Goal: Contribute content: Add original content to the website for others to see

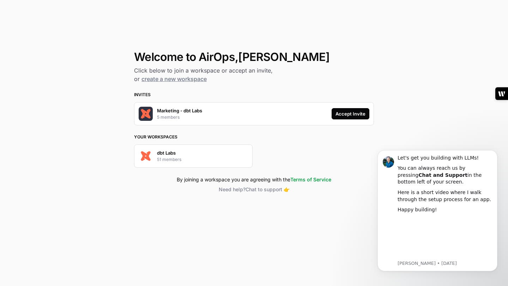
click at [351, 111] on div "Accept Invite" at bounding box center [350, 113] width 30 height 7
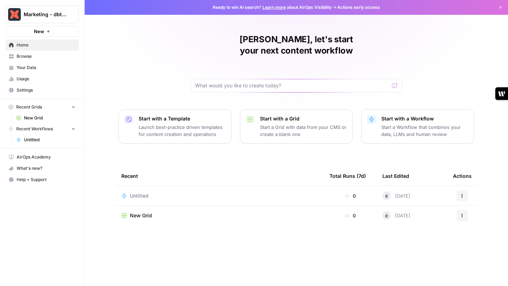
click at [30, 65] on span "Your Data" at bounding box center [46, 68] width 59 height 6
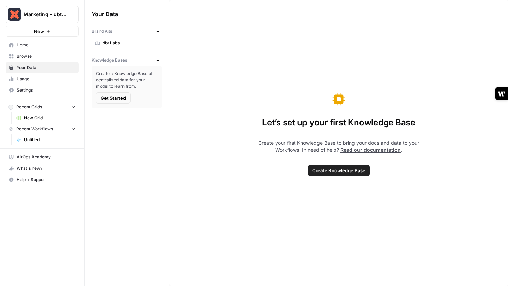
click at [364, 150] on link "Read our documentation" at bounding box center [370, 150] width 60 height 6
click at [340, 170] on span "Create Knowledge Base" at bounding box center [338, 170] width 53 height 7
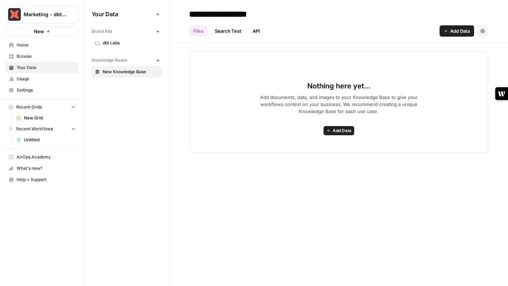
click at [342, 131] on span "Add Data" at bounding box center [342, 131] width 19 height 6
click at [314, 86] on span "Nothing here yet..." at bounding box center [338, 86] width 63 height 10
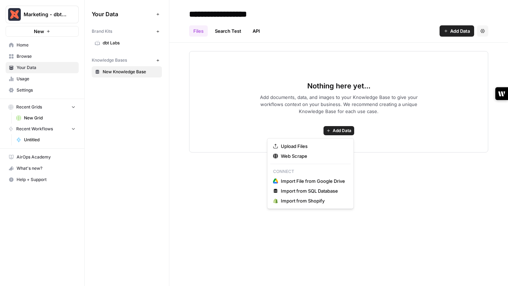
click at [339, 132] on span "Add Data" at bounding box center [342, 131] width 19 height 6
click at [308, 153] on span "Web Scrape" at bounding box center [313, 156] width 64 height 7
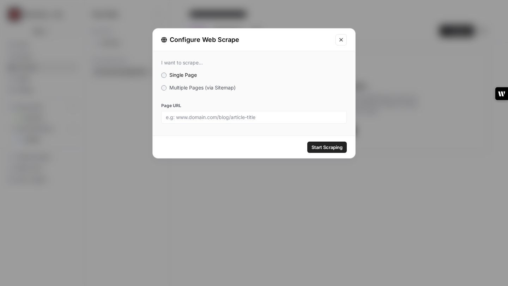
click at [342, 40] on icon "Close modal" at bounding box center [341, 40] width 6 height 6
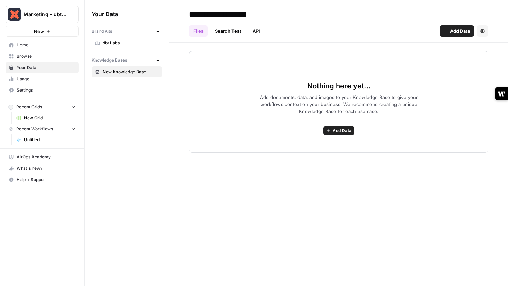
click at [333, 133] on span "Add Data" at bounding box center [342, 131] width 19 height 6
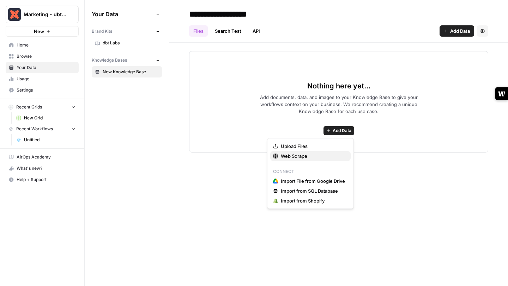
click at [294, 153] on span "Web Scrape" at bounding box center [313, 156] width 64 height 7
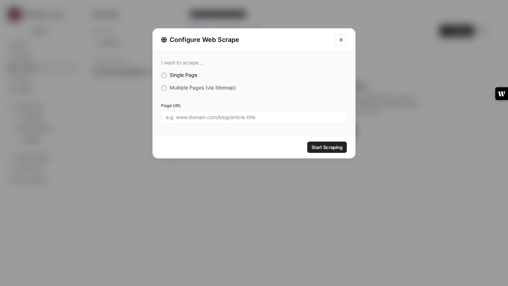
click at [232, 121] on div at bounding box center [254, 117] width 186 height 13
click at [232, 116] on input "Page URL" at bounding box center [254, 117] width 176 height 6
paste input "[URL][DOMAIN_NAME]"
type input "[URL][DOMAIN_NAME]"
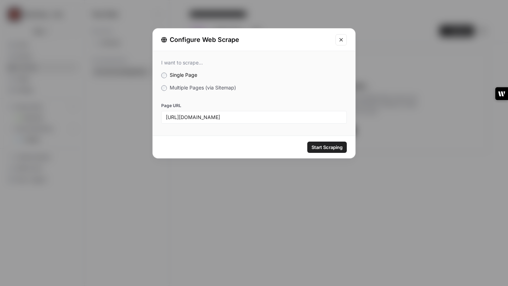
click at [321, 149] on span "Start Scraping" at bounding box center [326, 147] width 31 height 7
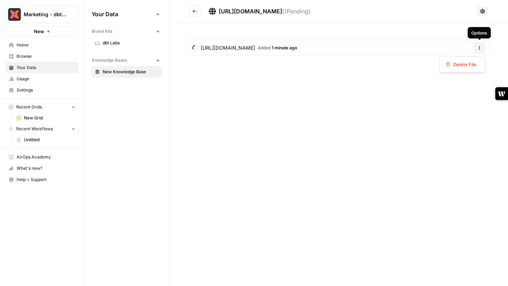
click at [481, 49] on button "Options" at bounding box center [479, 47] width 11 height 11
click at [309, 62] on div "[URL][DOMAIN_NAME] Added 1 minute ago Options" at bounding box center [338, 49] width 339 height 53
click at [194, 10] on icon "Go back" at bounding box center [194, 11] width 5 height 5
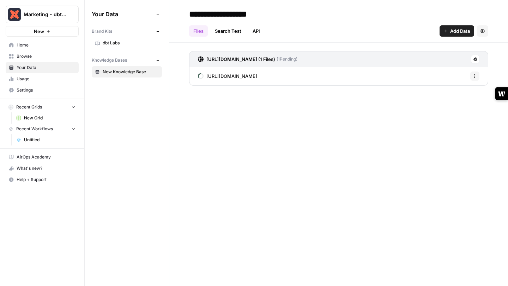
click at [449, 30] on button "Add Data" at bounding box center [456, 30] width 35 height 11
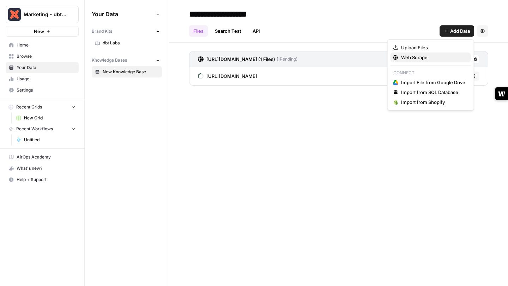
click at [412, 59] on span "Web Scrape" at bounding box center [433, 57] width 64 height 7
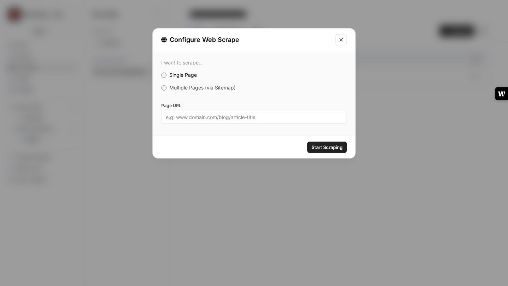
click at [185, 89] on span "Multiple Pages (via Sitemap)" at bounding box center [202, 88] width 66 height 6
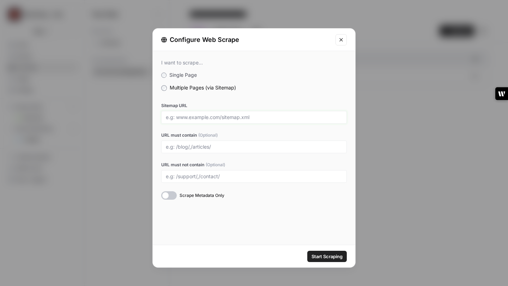
click at [189, 118] on input "Sitemap URL" at bounding box center [254, 117] width 176 height 6
drag, startPoint x: 189, startPoint y: 118, endPoint x: 189, endPoint y: 96, distance: 22.2
click at [189, 118] on input "Sitemap URL" at bounding box center [254, 117] width 176 height 6
click at [220, 117] on input "Sitemap URL" at bounding box center [254, 117] width 176 height 6
paste input "[URL][DOMAIN_NAME]"
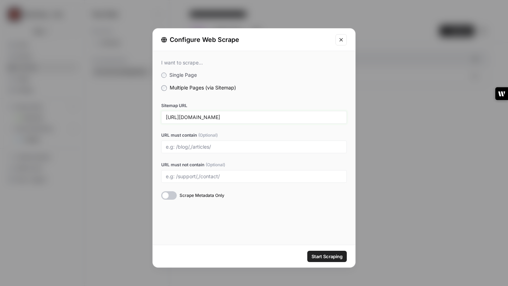
drag, startPoint x: 250, startPoint y: 119, endPoint x: 225, endPoint y: 117, distance: 25.8
click at [225, 117] on input "[URL][DOMAIN_NAME]" at bounding box center [254, 117] width 176 height 6
type input "[URL][DOMAIN_NAME]"
click at [203, 149] on input "URL must contain (Optional)" at bounding box center [254, 147] width 176 height 6
paste input "blog"
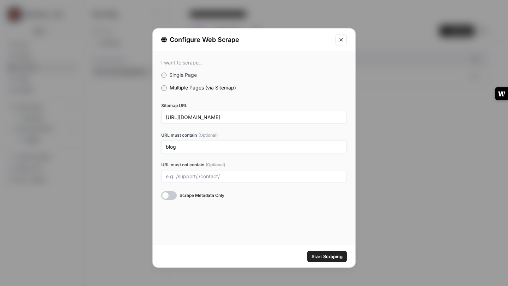
type input "blog"
click at [320, 258] on span "Start Scraping" at bounding box center [326, 256] width 31 height 7
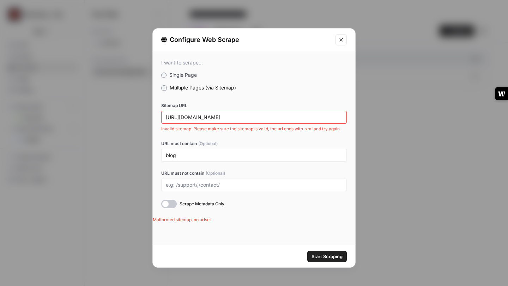
click at [224, 114] on div "[URL][DOMAIN_NAME]" at bounding box center [254, 117] width 186 height 13
click at [205, 116] on input "[URL][DOMAIN_NAME]" at bounding box center [254, 117] width 176 height 6
click at [171, 73] on span "Single Page" at bounding box center [183, 75] width 28 height 6
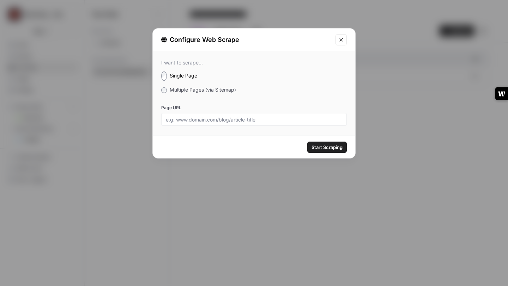
click at [195, 121] on div at bounding box center [254, 119] width 186 height 13
click at [222, 117] on input "Page URL" at bounding box center [254, 119] width 176 height 6
paste input "[URL][DOMAIN_NAME]"
type input "[URL][DOMAIN_NAME]"
click at [329, 147] on span "Start Scraping" at bounding box center [326, 147] width 31 height 7
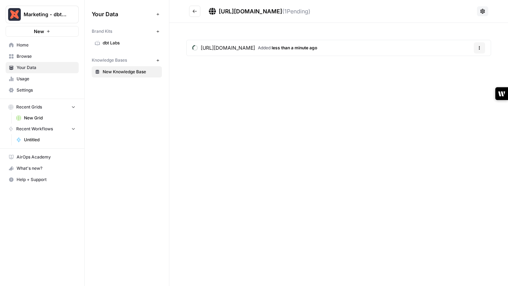
click at [132, 71] on span "New Knowledge Base" at bounding box center [131, 72] width 56 height 6
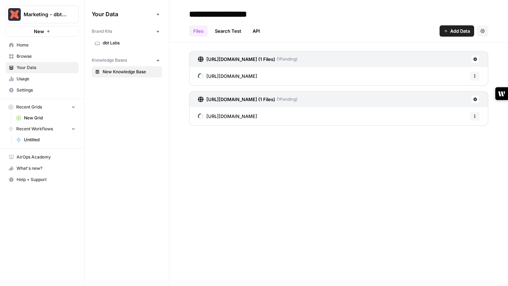
click at [455, 32] on span "Add Data" at bounding box center [460, 31] width 20 height 7
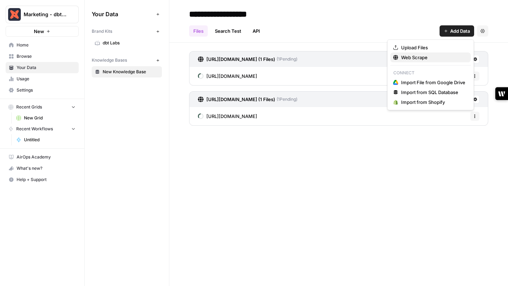
click at [414, 60] on span "Web Scrape" at bounding box center [433, 57] width 64 height 7
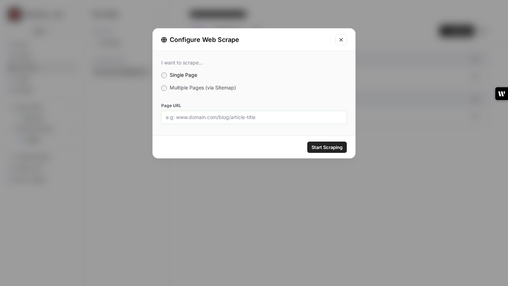
click at [215, 119] on input "Page URL" at bounding box center [254, 117] width 176 height 6
paste input "[URL][DOMAIN_NAME]"
type input "[URL][DOMAIN_NAME]"
click at [318, 144] on span "Start Scraping" at bounding box center [326, 147] width 31 height 7
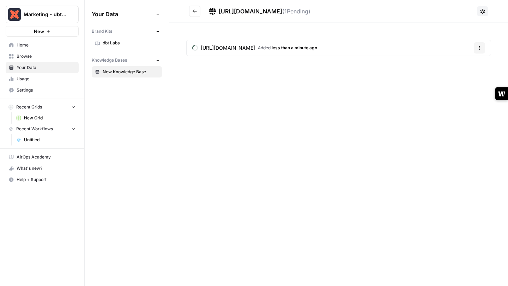
click at [156, 60] on icon "button" at bounding box center [158, 61] width 4 height 4
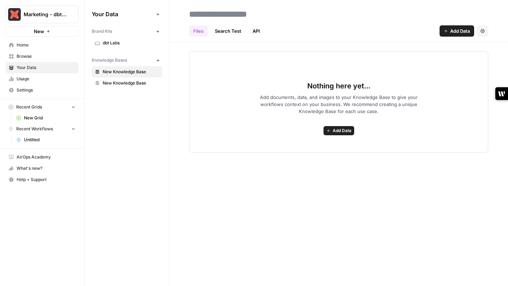
click at [139, 71] on span "New Knowledge Base" at bounding box center [131, 72] width 56 height 6
click at [483, 32] on icon "button" at bounding box center [482, 31] width 4 height 4
click at [464, 47] on span "Delete Knowledge Base" at bounding box center [453, 47] width 52 height 7
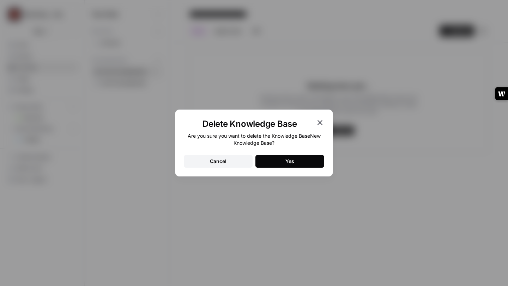
click at [301, 152] on div "Are you sure you want to delete the Knowledge Base New Knowledge Base ? Cancel …" at bounding box center [254, 150] width 140 height 35
click at [297, 163] on button "Yes" at bounding box center [289, 161] width 69 height 13
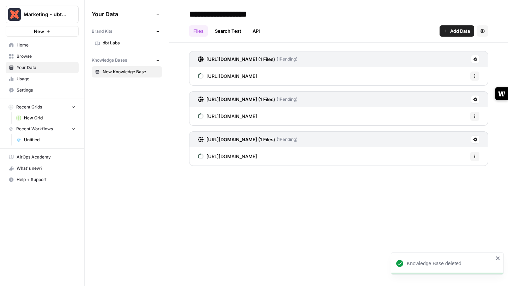
click at [457, 28] on span "Add Data" at bounding box center [460, 31] width 20 height 7
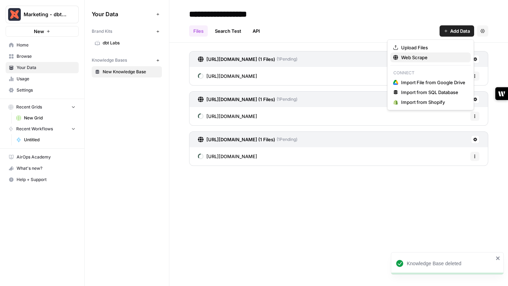
click at [416, 58] on span "Web Scrape" at bounding box center [433, 57] width 64 height 7
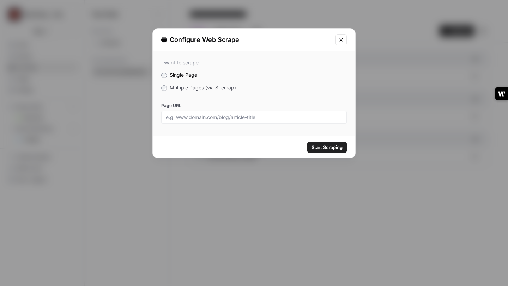
click at [208, 117] on input "Page URL" at bounding box center [254, 117] width 176 height 6
paste input "[URL][DOMAIN_NAME]"
type input "[URL][DOMAIN_NAME]"
click at [332, 142] on button "Start Scraping" at bounding box center [327, 147] width 40 height 11
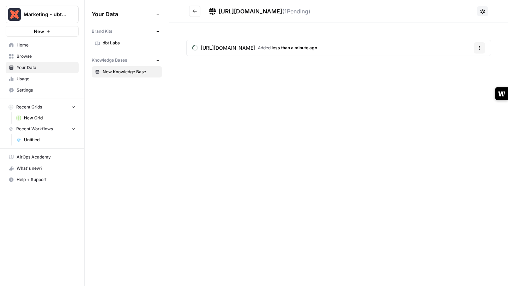
click at [197, 11] on button "Go back" at bounding box center [194, 11] width 11 height 11
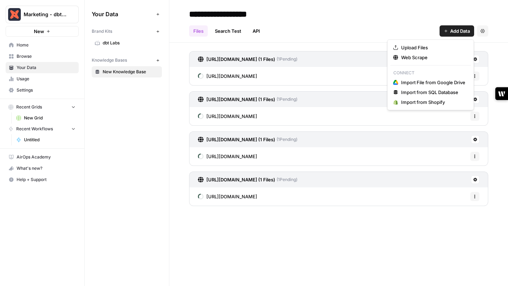
click at [455, 33] on span "Add Data" at bounding box center [460, 31] width 20 height 7
click at [412, 57] on span "Web Scrape" at bounding box center [433, 57] width 64 height 7
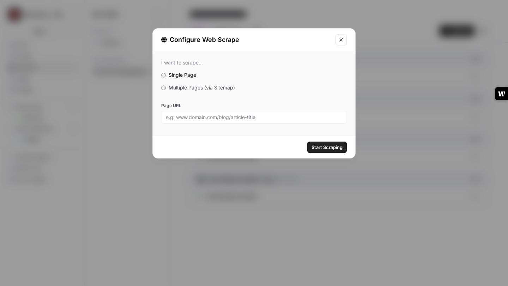
click at [223, 86] on span "Multiple Pages (via Sitemap)" at bounding box center [202, 88] width 66 height 6
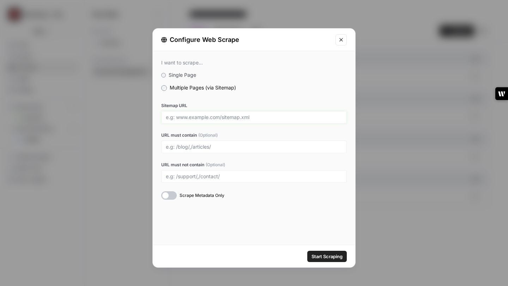
click at [216, 117] on input "Sitemap URL" at bounding box center [254, 117] width 176 height 6
paste input "[URL][DOMAIN_NAME]"
type input "[URL][DOMAIN_NAME]"
click at [329, 257] on span "Start Scraping" at bounding box center [326, 256] width 31 height 7
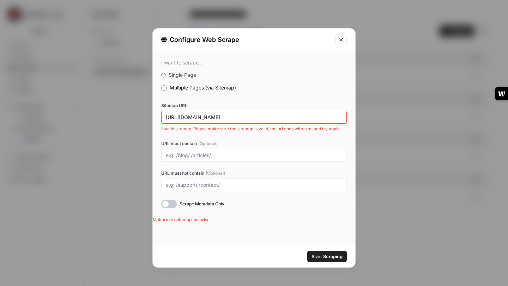
click at [188, 72] on span "Single Page" at bounding box center [183, 75] width 28 height 6
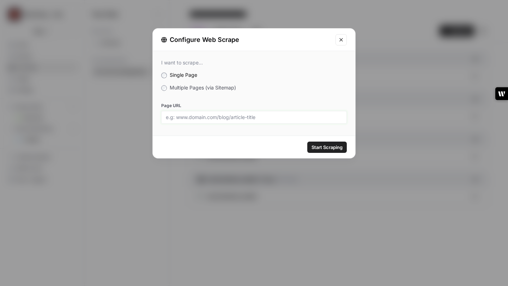
click at [200, 115] on input "Page URL" at bounding box center [254, 117] width 176 height 6
paste input "[URL][DOMAIN_NAME]"
type input "[URL][DOMAIN_NAME]"
click at [325, 144] on span "Start Scraping" at bounding box center [326, 147] width 31 height 7
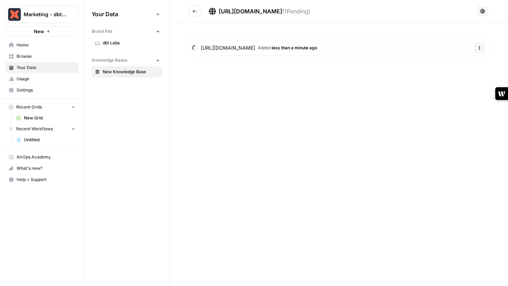
click at [198, 10] on button "Go back" at bounding box center [194, 11] width 11 height 11
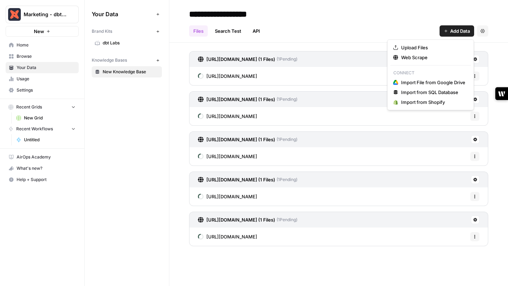
click at [451, 32] on span "Add Data" at bounding box center [460, 31] width 20 height 7
click at [425, 55] on span "Web Scrape" at bounding box center [433, 57] width 64 height 7
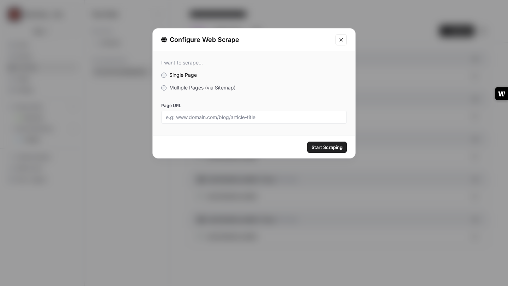
click at [242, 124] on div "I want to scrape... Single Page Multiple Pages (via Sitemap) Page URL" at bounding box center [254, 91] width 202 height 81
click at [242, 119] on input "Page URL" at bounding box center [254, 117] width 176 height 6
paste input "[URL][DOMAIN_NAME]"
click at [256, 114] on input "[URL][DOMAIN_NAME]" at bounding box center [254, 117] width 176 height 6
type input "[URL][DOMAIN_NAME]"
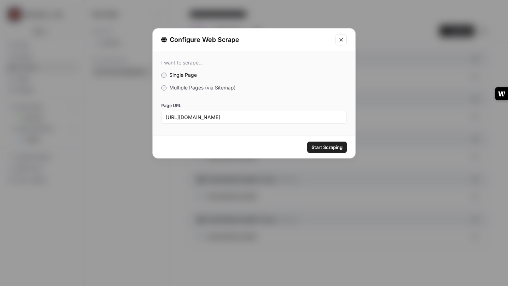
click at [329, 110] on div "Page URL [URL][DOMAIN_NAME]" at bounding box center [254, 113] width 186 height 21
click at [327, 145] on span "Start Scraping" at bounding box center [326, 147] width 31 height 7
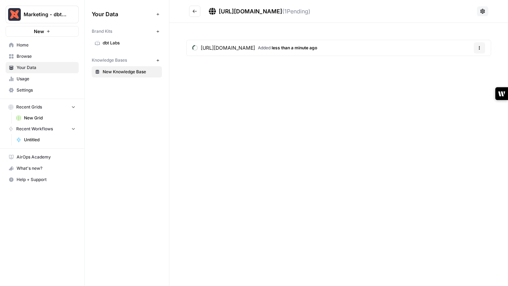
click at [194, 10] on icon "Go back" at bounding box center [194, 11] width 5 height 5
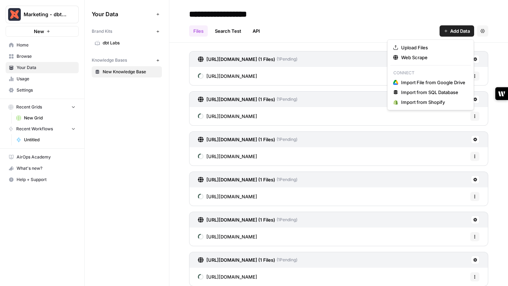
click at [454, 29] on span "Add Data" at bounding box center [460, 31] width 20 height 7
click at [413, 55] on span "Web Scrape" at bounding box center [433, 57] width 64 height 7
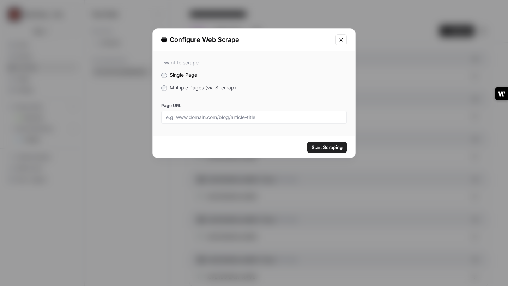
click at [212, 86] on span "Multiple Pages (via Sitemap)" at bounding box center [203, 88] width 66 height 6
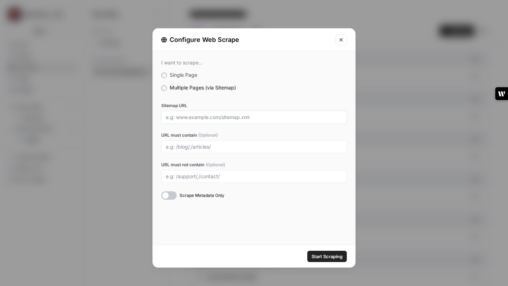
click at [194, 116] on input "Sitemap URL" at bounding box center [254, 117] width 176 height 6
paste input "[URL][DOMAIN_NAME]"
type input "[URL][DOMAIN_NAME]"
click at [339, 263] on div "Start Scraping" at bounding box center [254, 256] width 202 height 22
click at [334, 251] on button "Start Scraping" at bounding box center [327, 256] width 40 height 11
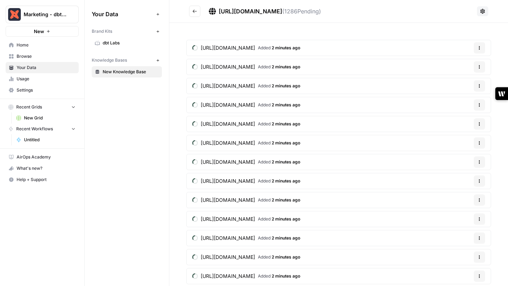
drag, startPoint x: 239, startPoint y: 11, endPoint x: 323, endPoint y: 12, distance: 84.3
click at [321, 12] on div "[URL][DOMAIN_NAME] ( 1286 Pending)" at bounding box center [270, 11] width 102 height 8
copy div "[DOMAIN_NAME][URL]"
click at [193, 12] on icon "Go back" at bounding box center [194, 11] width 5 height 5
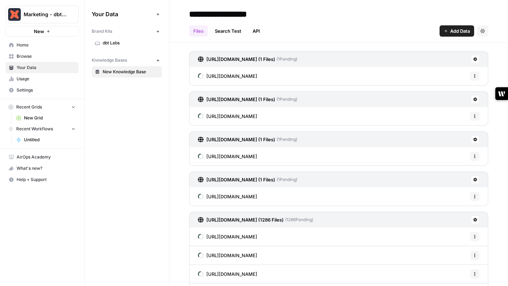
click at [453, 30] on span "Add Data" at bounding box center [460, 31] width 20 height 7
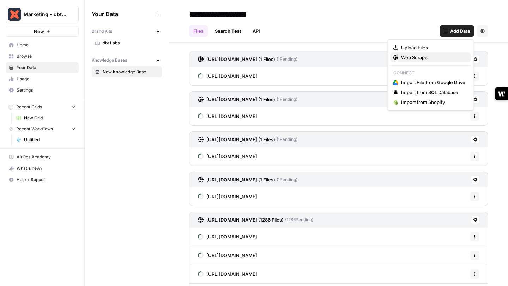
click at [407, 58] on span "Web Scrape" at bounding box center [433, 57] width 64 height 7
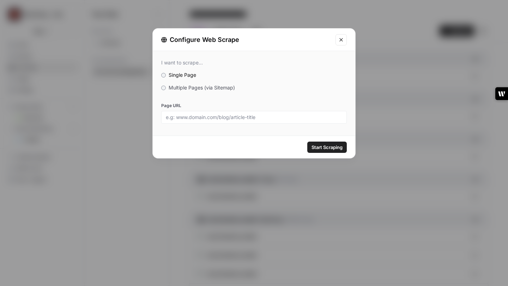
click at [214, 87] on span "Multiple Pages (via Sitemap)" at bounding box center [202, 88] width 66 height 6
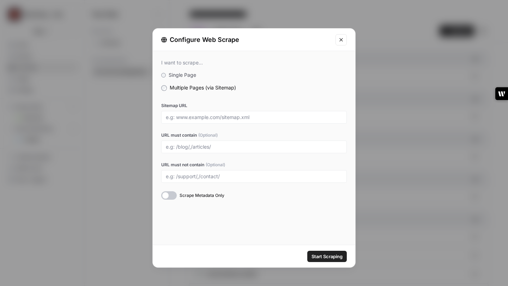
click at [201, 121] on div at bounding box center [254, 117] width 186 height 13
click at [200, 117] on input "Sitemap URL" at bounding box center [254, 117] width 176 height 6
paste input "[URL][DOMAIN_NAME]"
type input "[URL][DOMAIN_NAME]"
click at [327, 257] on span "Start Scraping" at bounding box center [326, 256] width 31 height 7
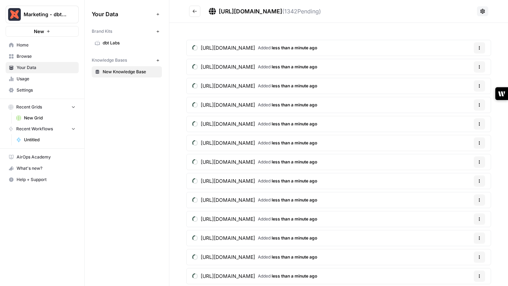
click at [197, 11] on button "Go back" at bounding box center [194, 11] width 11 height 11
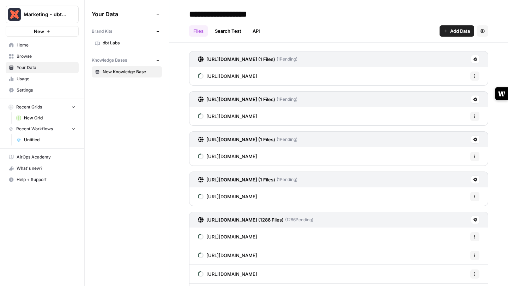
click at [455, 31] on span "Add Data" at bounding box center [460, 31] width 20 height 7
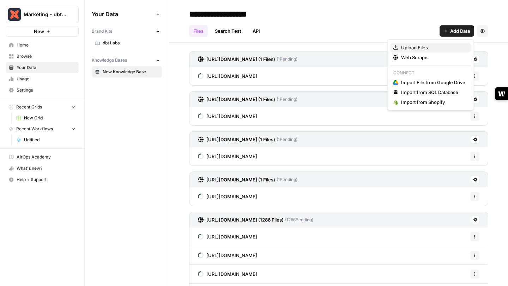
click at [436, 50] on span "Upload Files" at bounding box center [433, 47] width 64 height 7
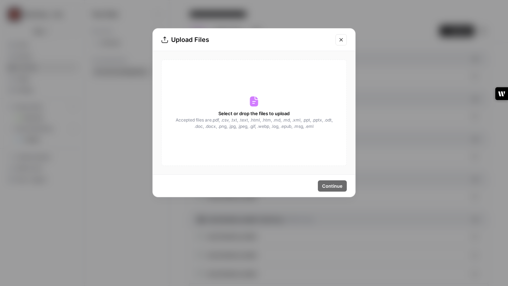
click at [273, 122] on span "Accepted files are .pdf, .csv, .txt, .text, .html, .htm, .md, .md, .xml, .ppt, …" at bounding box center [254, 123] width 158 height 13
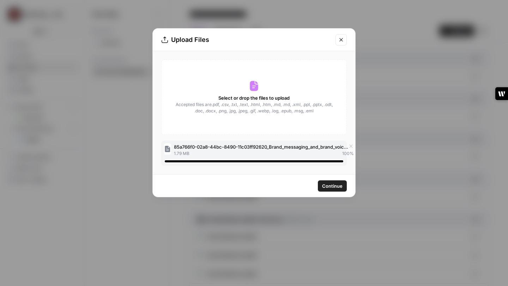
click at [336, 189] on span "Continue" at bounding box center [332, 186] width 20 height 7
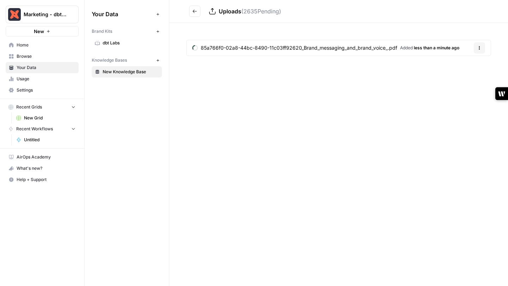
click at [194, 12] on icon "Go back" at bounding box center [194, 11] width 5 height 5
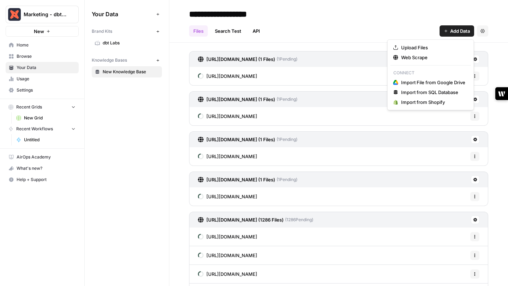
click at [450, 32] on span "Add Data" at bounding box center [460, 31] width 20 height 7
click at [414, 81] on span "Import File from Google Drive" at bounding box center [433, 82] width 64 height 7
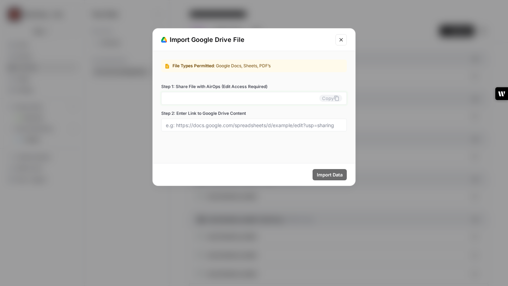
click at [296, 100] on input "Step 1: Share File with AirOps (Edit Access Required)" at bounding box center [242, 98] width 153 height 6
type input "[EMAIL_ADDRESS][DOMAIN_NAME]"
click at [342, 38] on icon "Close modal" at bounding box center [340, 39] width 3 height 3
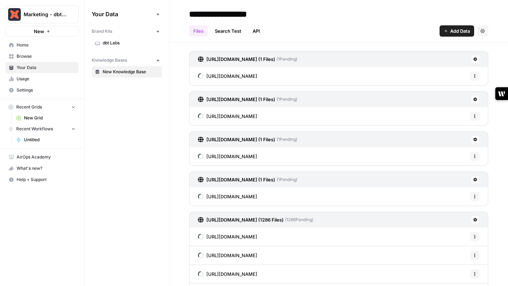
click at [456, 31] on span "Add Data" at bounding box center [460, 31] width 20 height 7
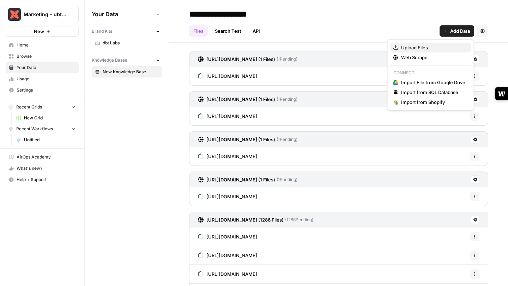
click at [420, 47] on span "Upload Files" at bounding box center [433, 47] width 64 height 7
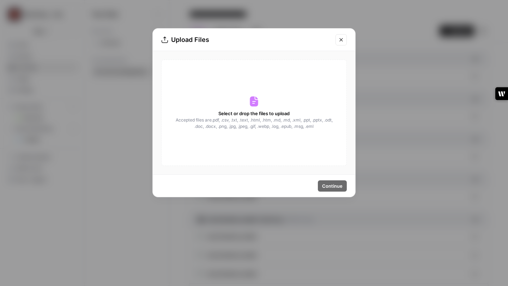
click at [255, 106] on icon at bounding box center [254, 102] width 8 height 10
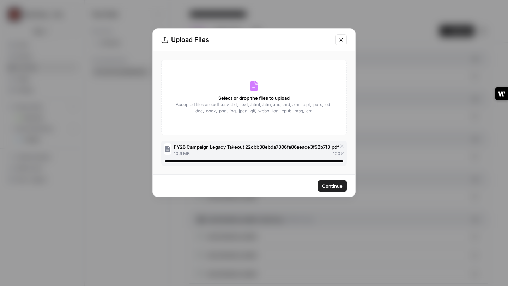
click at [330, 185] on span "Continue" at bounding box center [332, 186] width 20 height 7
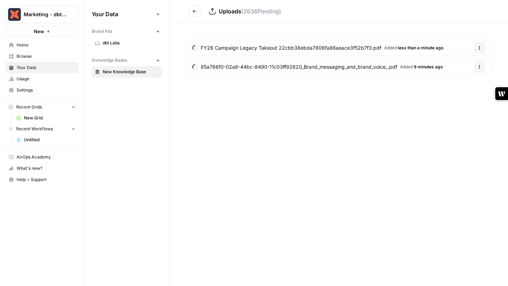
click at [126, 73] on span "New Knowledge Base" at bounding box center [131, 72] width 56 height 6
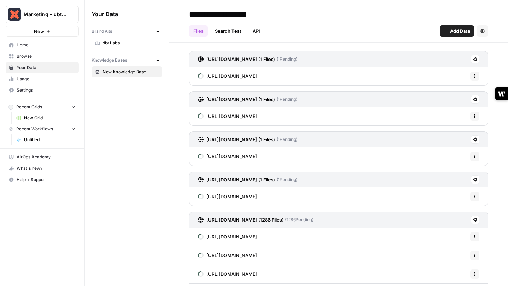
click at [115, 43] on span "dbt Labs" at bounding box center [131, 43] width 56 height 6
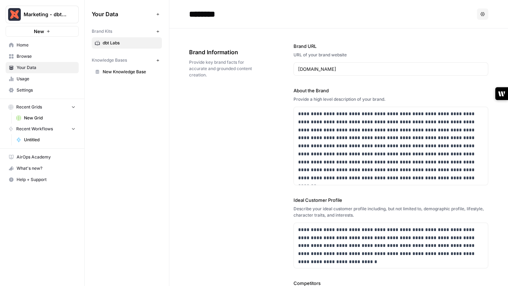
click at [119, 73] on span "New Knowledge Base" at bounding box center [131, 72] width 56 height 6
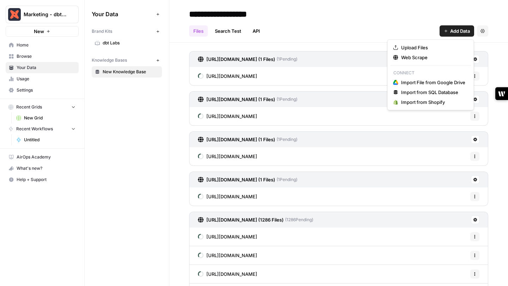
click at [457, 33] on span "Add Data" at bounding box center [460, 31] width 20 height 7
click at [425, 48] on span "Upload Files" at bounding box center [433, 47] width 64 height 7
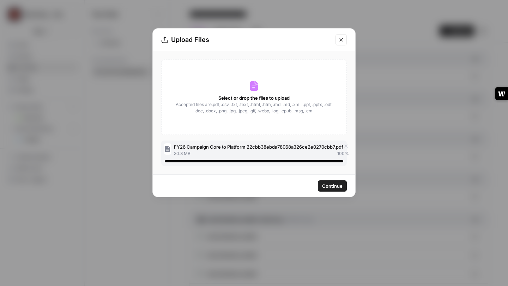
click at [328, 186] on span "Continue" at bounding box center [332, 186] width 20 height 7
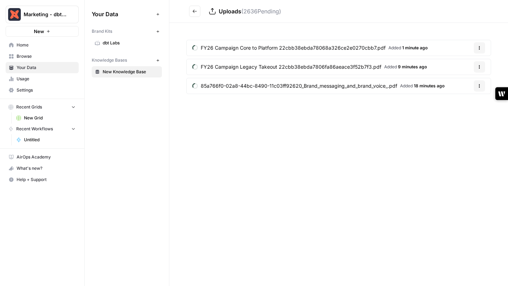
click at [194, 12] on icon "Go back" at bounding box center [195, 11] width 4 height 3
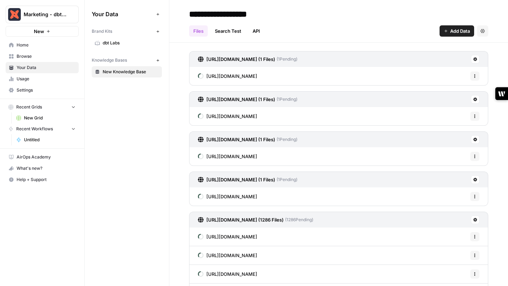
click at [460, 29] on span "Add Data" at bounding box center [460, 31] width 20 height 7
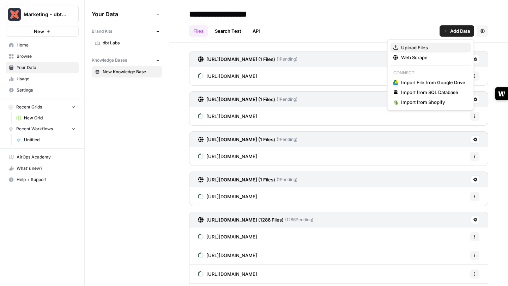
click at [422, 47] on span "Upload Files" at bounding box center [433, 47] width 64 height 7
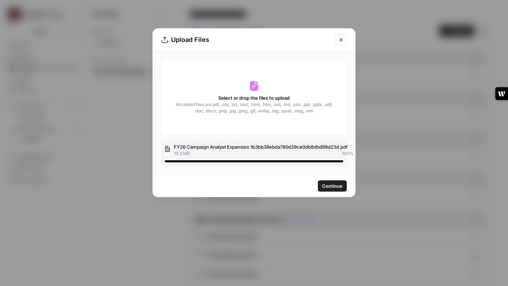
click at [330, 188] on span "Continue" at bounding box center [332, 186] width 20 height 7
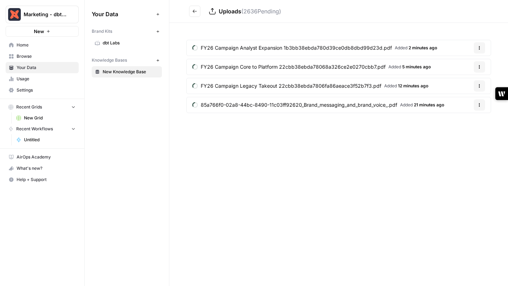
click at [194, 10] on icon "Go back" at bounding box center [194, 11] width 5 height 5
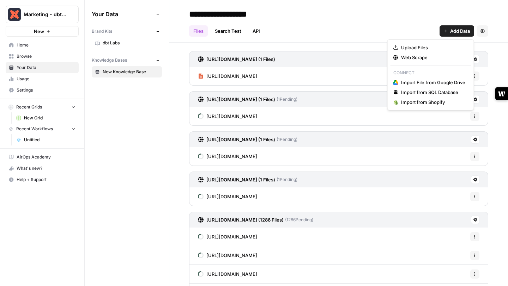
click at [454, 32] on span "Add Data" at bounding box center [460, 31] width 20 height 7
click at [430, 46] on span "Upload Files" at bounding box center [433, 47] width 64 height 7
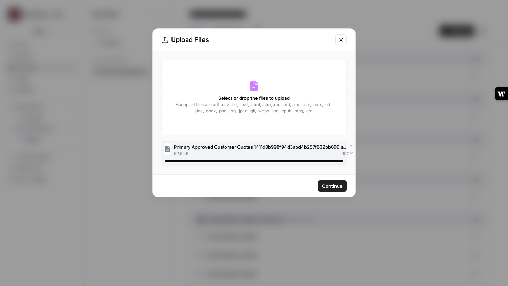
click at [326, 188] on span "Continue" at bounding box center [332, 186] width 20 height 7
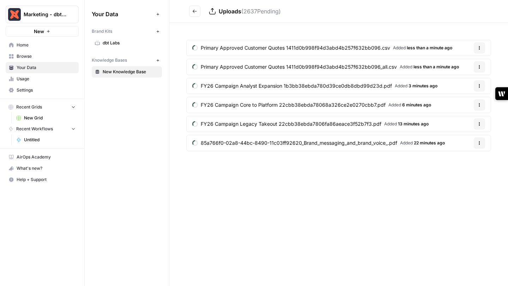
click at [195, 11] on icon "Go back" at bounding box center [195, 11] width 4 height 3
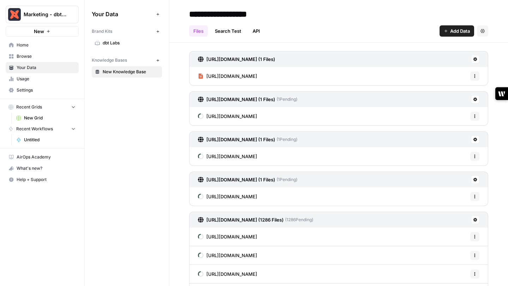
click at [251, 79] on span "[URL][DOMAIN_NAME]" at bounding box center [231, 76] width 51 height 7
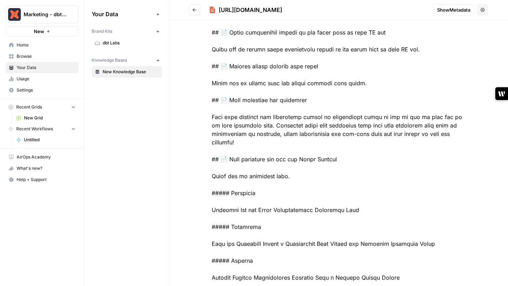
scroll to position [159, 0]
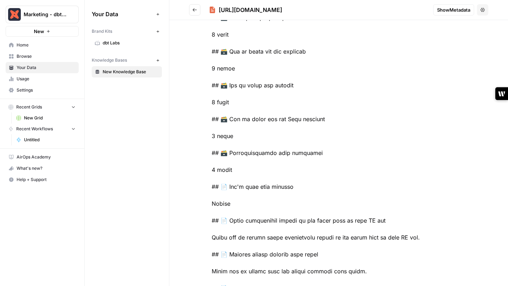
click at [217, 139] on div at bounding box center [338, 208] width 299 height 660
click at [225, 121] on div at bounding box center [338, 208] width 299 height 660
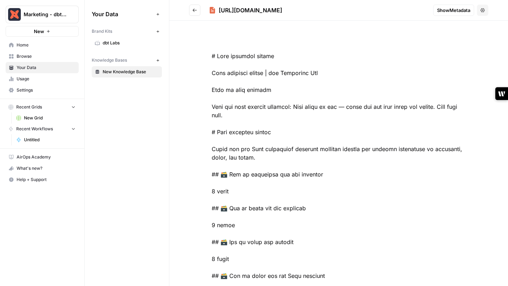
scroll to position [0, 0]
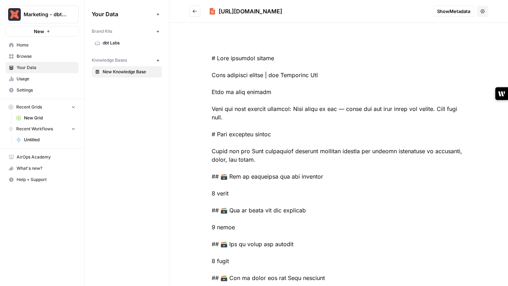
click at [193, 12] on icon "Go back" at bounding box center [194, 11] width 5 height 5
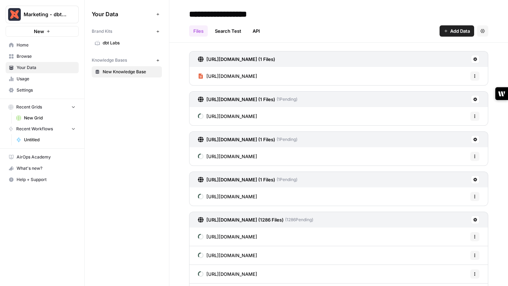
click at [451, 33] on span "Add Data" at bounding box center [460, 31] width 20 height 7
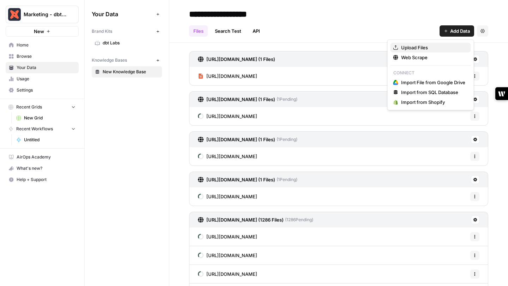
click at [423, 47] on span "Upload Files" at bounding box center [433, 47] width 64 height 7
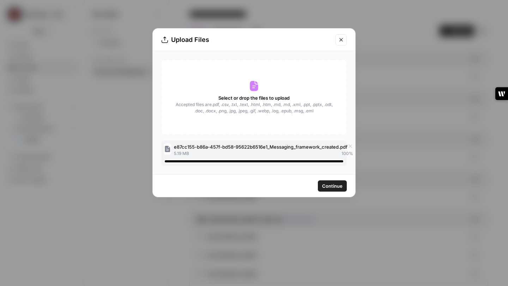
click at [333, 189] on span "Continue" at bounding box center [332, 186] width 20 height 7
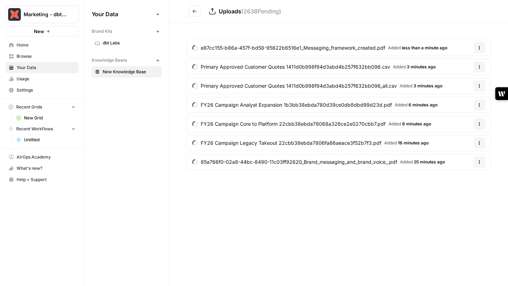
click at [195, 13] on icon "Go back" at bounding box center [194, 11] width 5 height 5
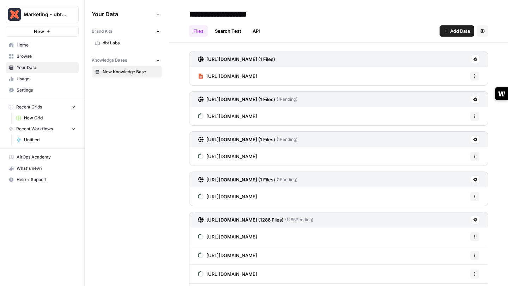
click at [110, 74] on span "New Knowledge Base" at bounding box center [131, 72] width 56 height 6
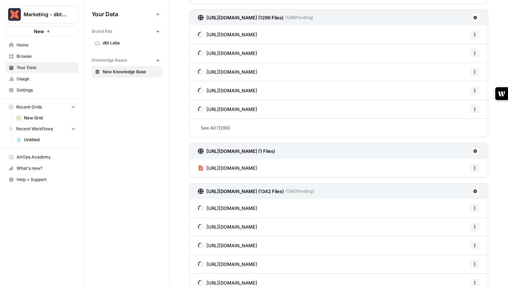
scroll to position [184, 0]
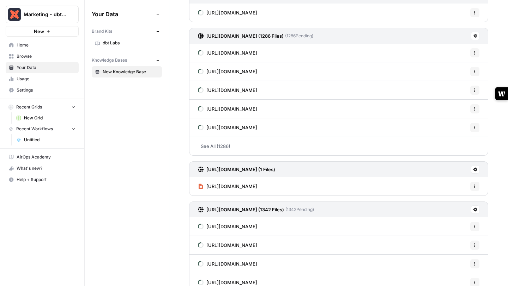
drag, startPoint x: 290, startPoint y: 35, endPoint x: 433, endPoint y: 1, distance: 147.6
drag, startPoint x: 199, startPoint y: 24, endPoint x: 290, endPoint y: 38, distance: 92.4
click at [290, 38] on div "[URL][DOMAIN_NAME] (1 Files) [URL][DOMAIN_NAME] Options [URL][DOMAIN_NAME] (1 F…" at bounding box center [338, 188] width 299 height 642
copy div "[URL][DOMAIN_NAME] Options [URL][DOMAIN_NAME]"
click at [111, 42] on span "dbt Labs" at bounding box center [131, 43] width 56 height 6
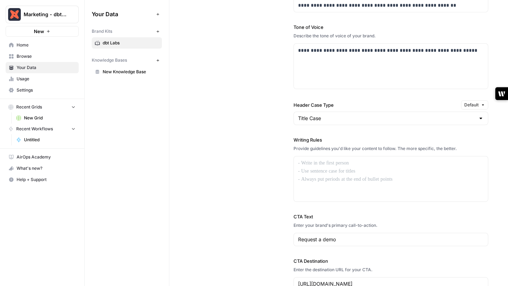
scroll to position [515, 0]
click at [317, 117] on input "Header Case Type" at bounding box center [386, 118] width 177 height 7
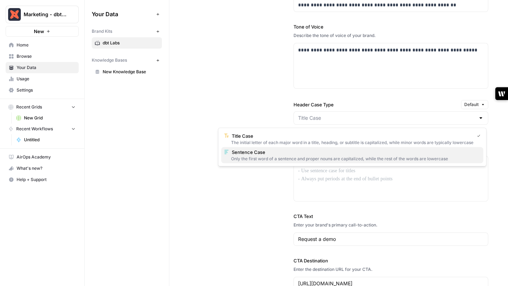
click at [352, 155] on span "Sentence Case" at bounding box center [355, 152] width 246 height 7
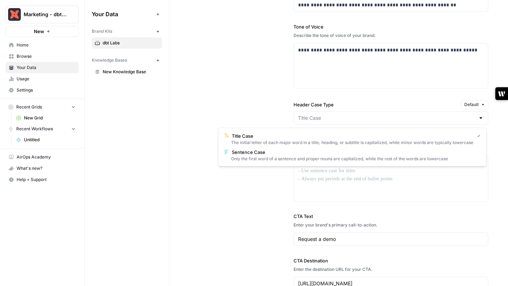
type input "Sentence Case"
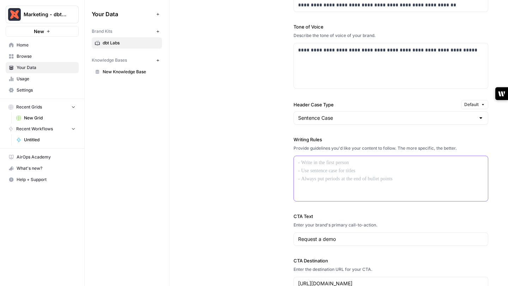
click at [329, 163] on p at bounding box center [391, 163] width 186 height 8
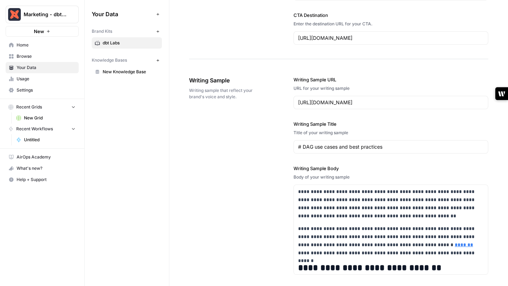
scroll to position [777, 0]
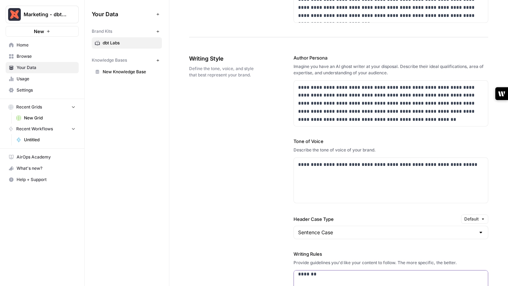
scroll to position [376, 0]
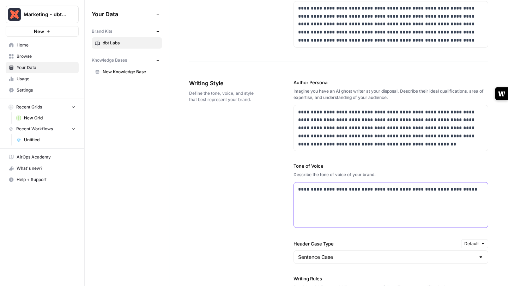
click at [335, 187] on p "**********" at bounding box center [391, 190] width 186 height 8
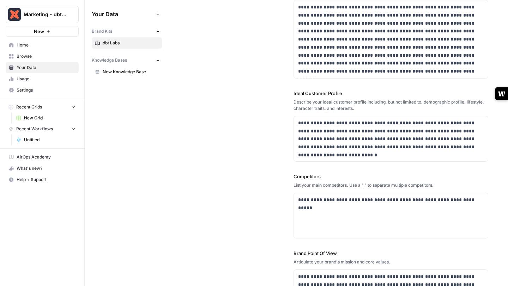
scroll to position [106, 0]
